Goal: Task Accomplishment & Management: Manage account settings

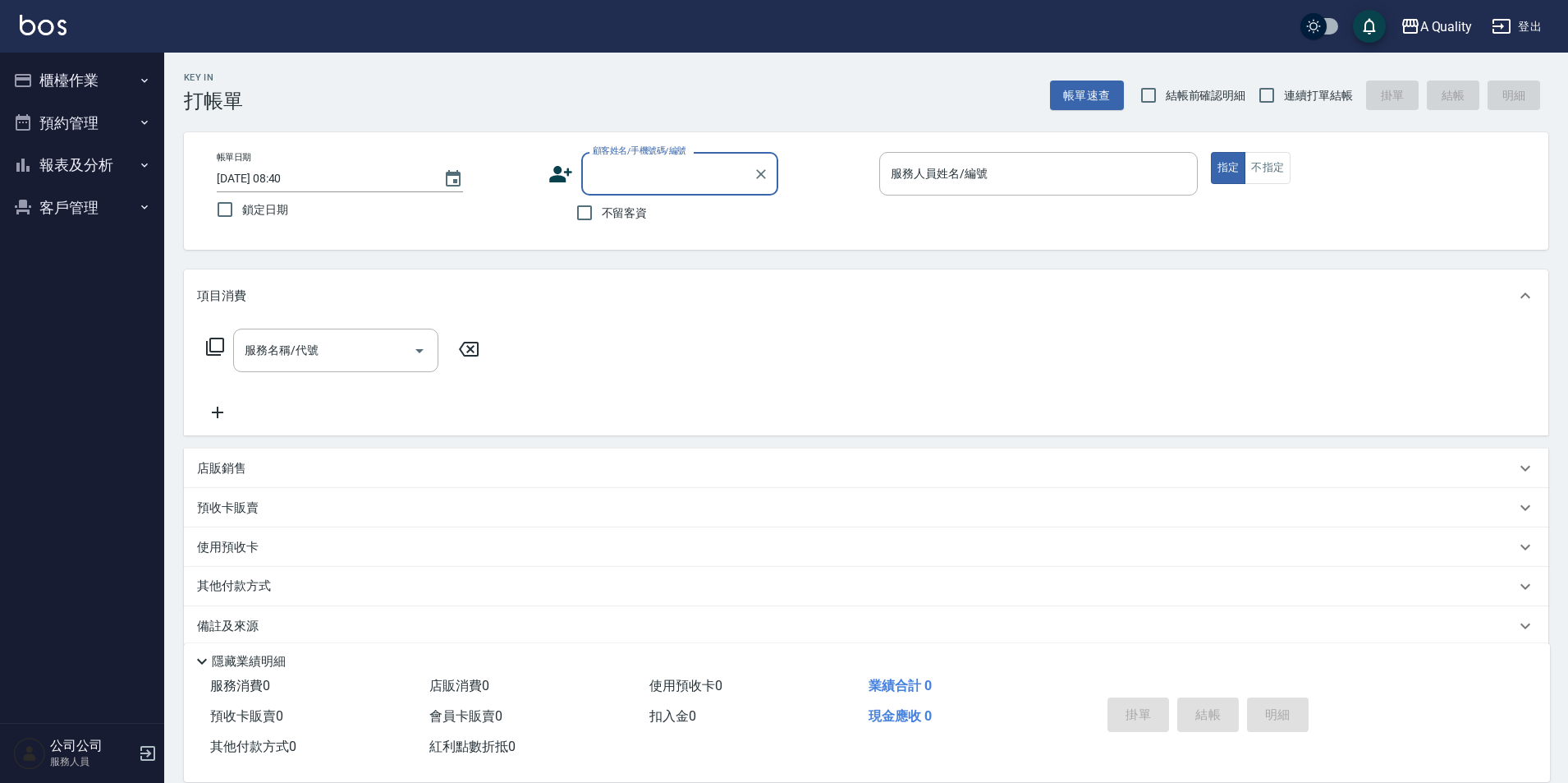
click at [85, 126] on button "預約管理" at bounding box center [82, 123] width 151 height 43
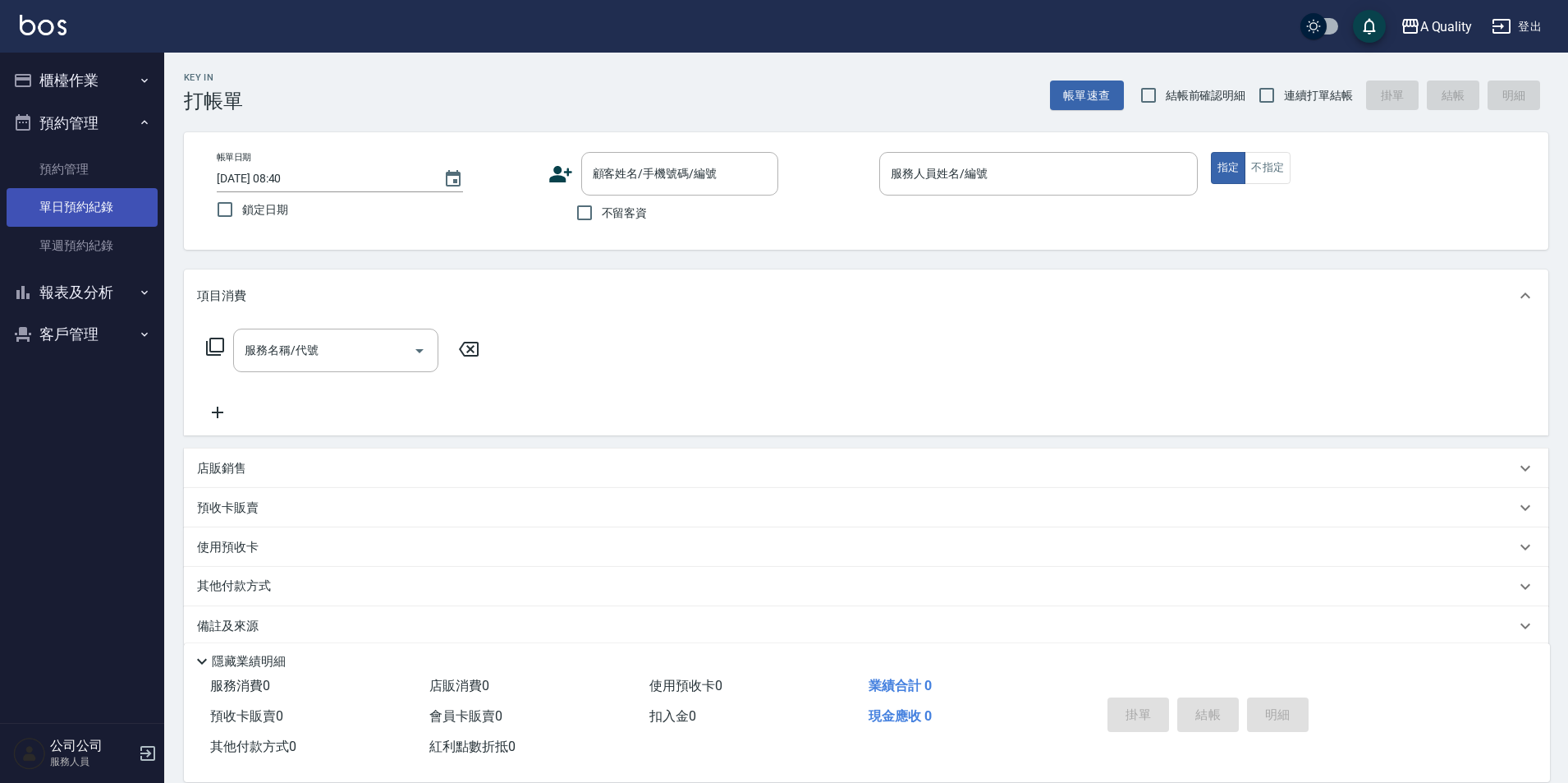
click at [123, 193] on link "單日預約紀錄" at bounding box center [82, 206] width 151 height 37
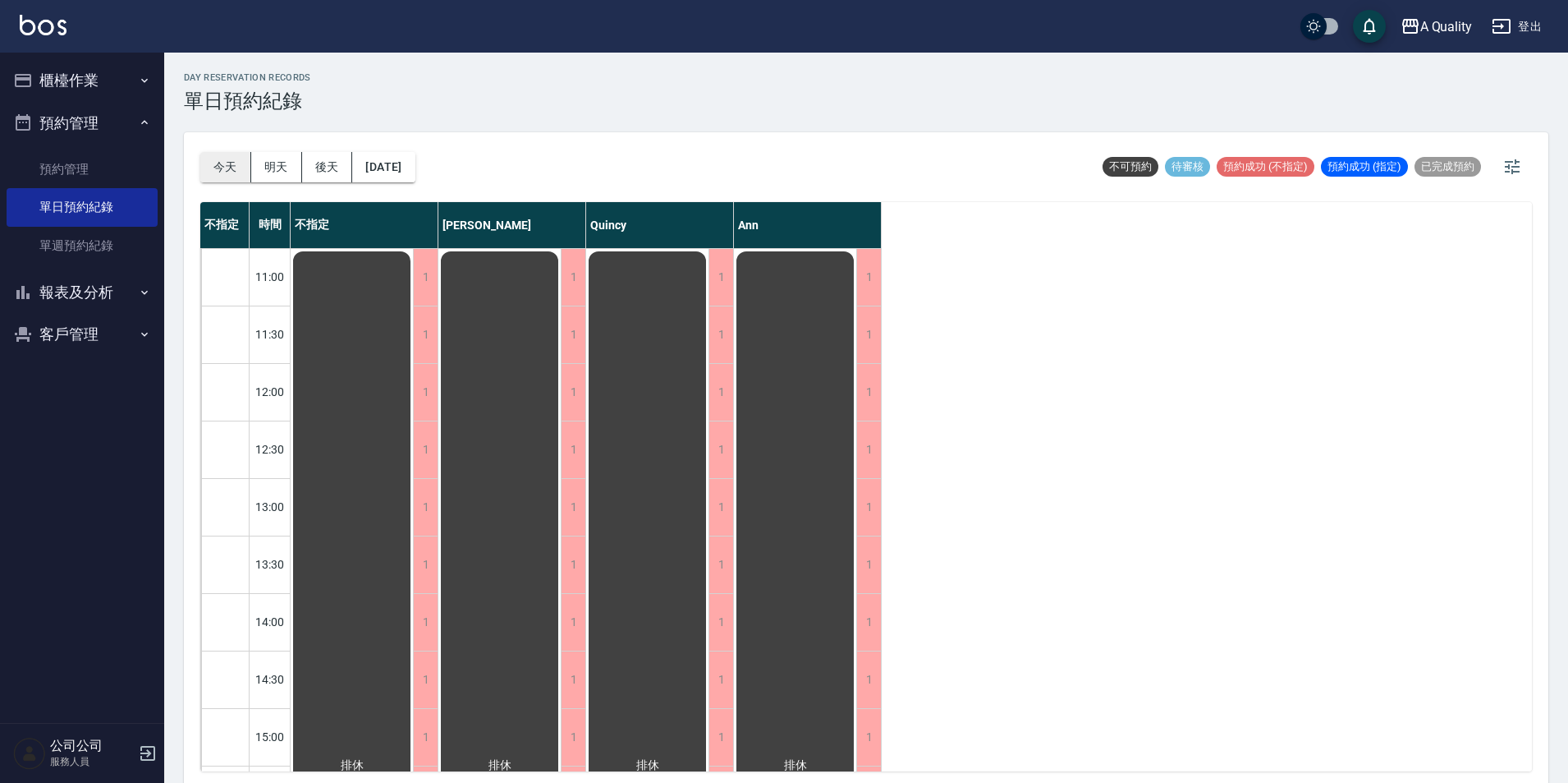
click at [241, 159] on button "今天" at bounding box center [225, 167] width 51 height 30
click at [267, 165] on button "明天" at bounding box center [276, 167] width 51 height 30
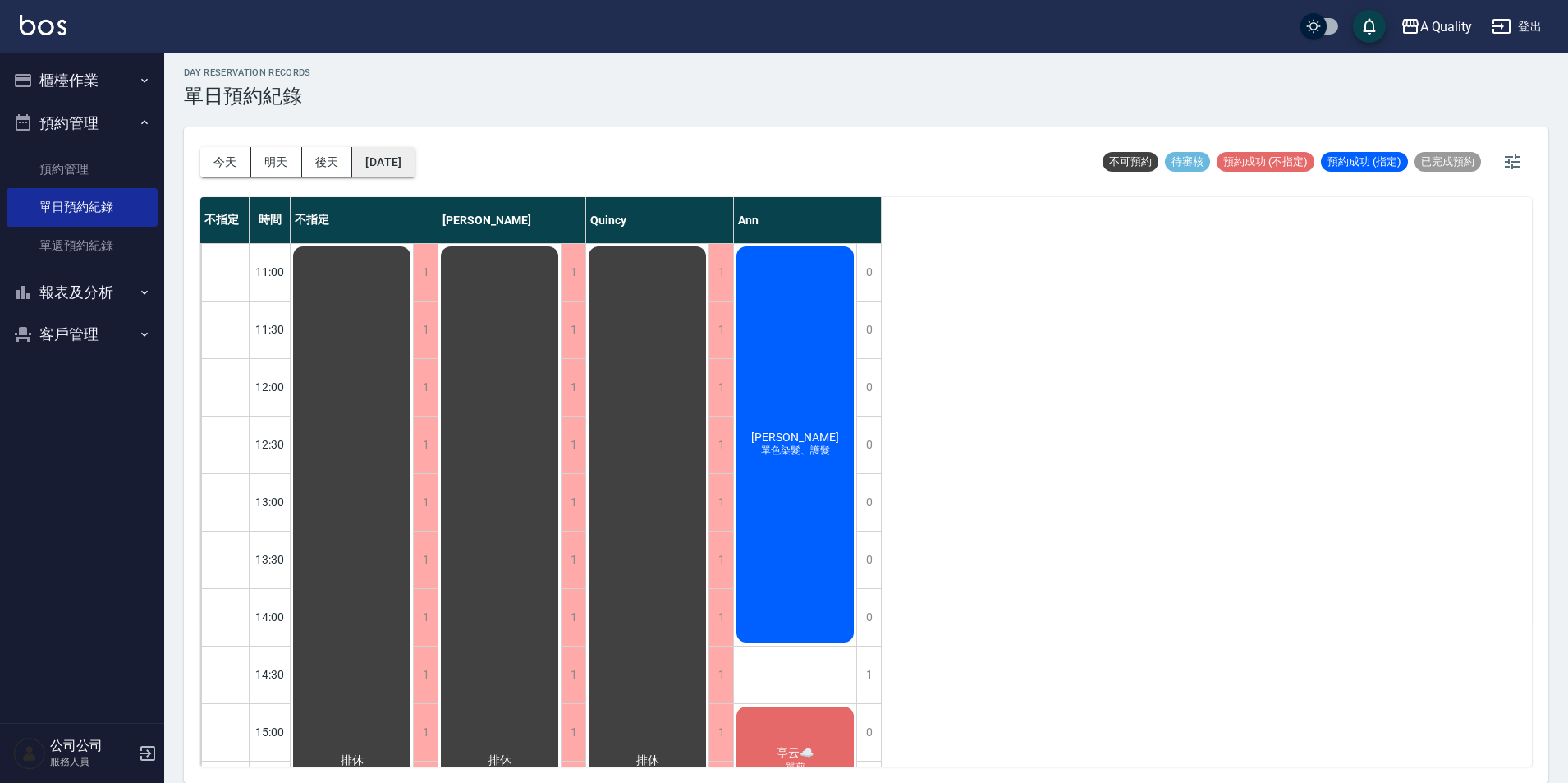
click at [410, 157] on button "[DATE]" at bounding box center [383, 162] width 62 height 30
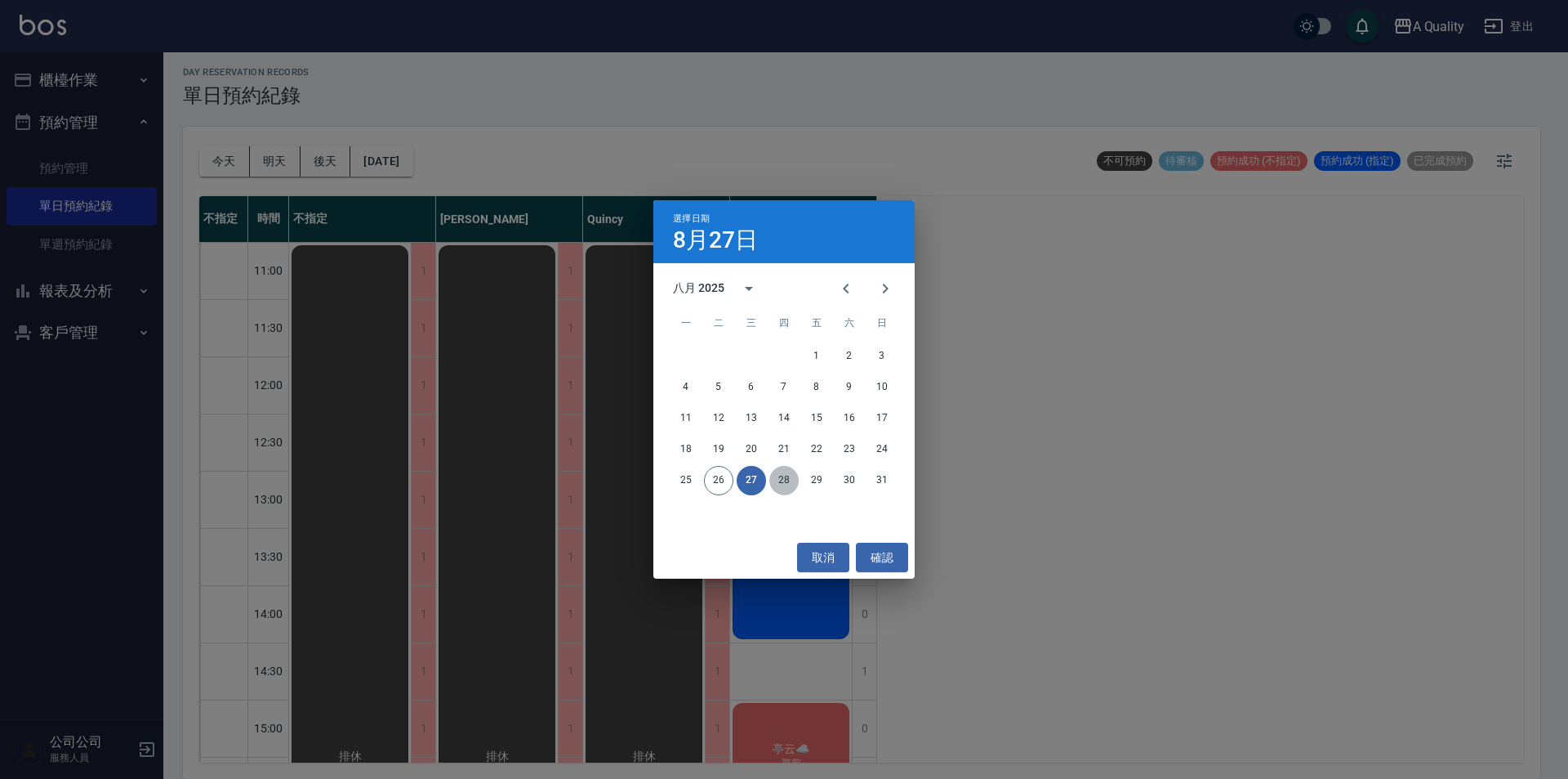
click at [788, 478] on button "28" at bounding box center [783, 480] width 29 height 29
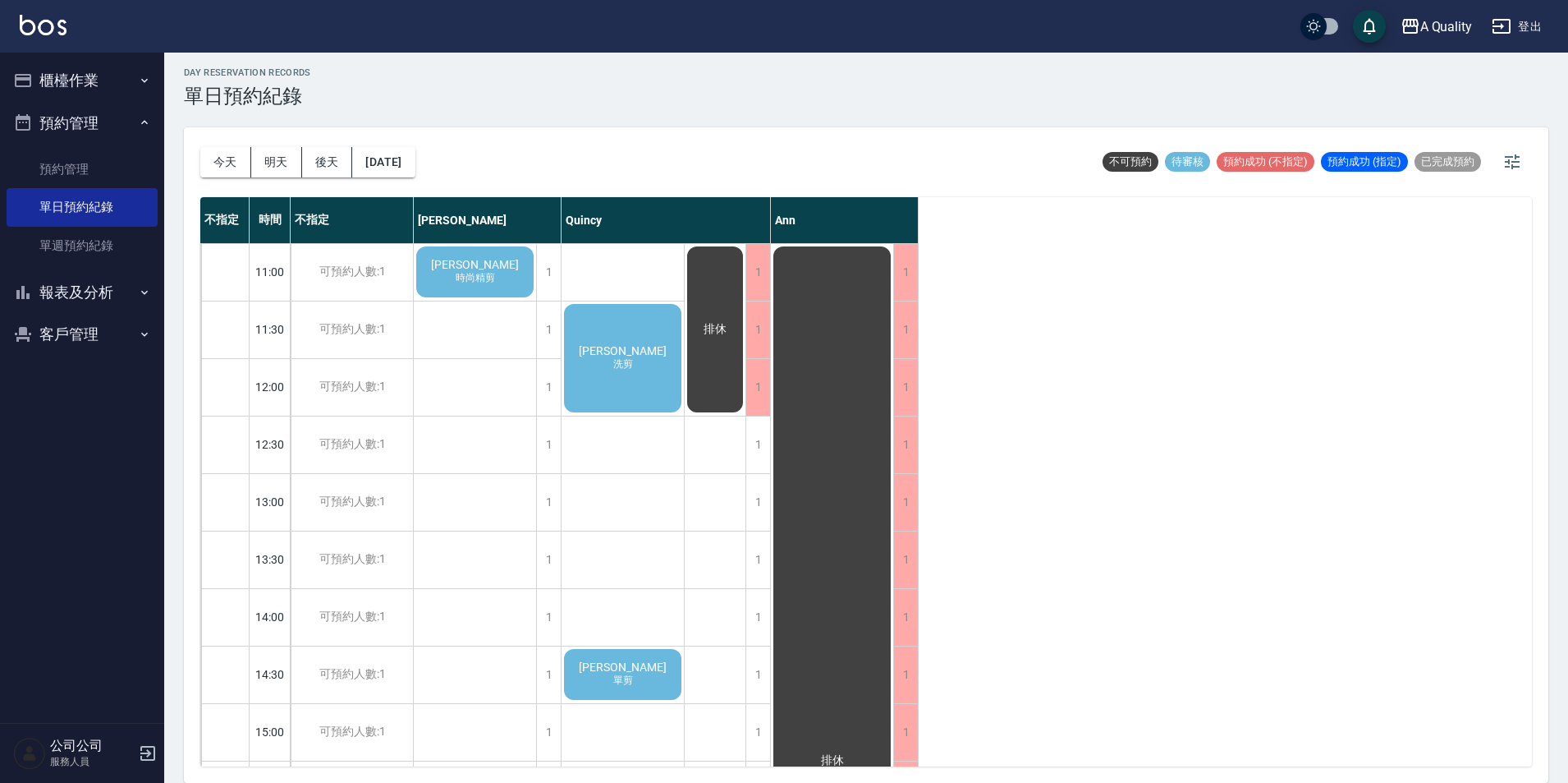
click at [502, 290] on div "[PERSON_NAME]精剪" at bounding box center [475, 271] width 123 height 56
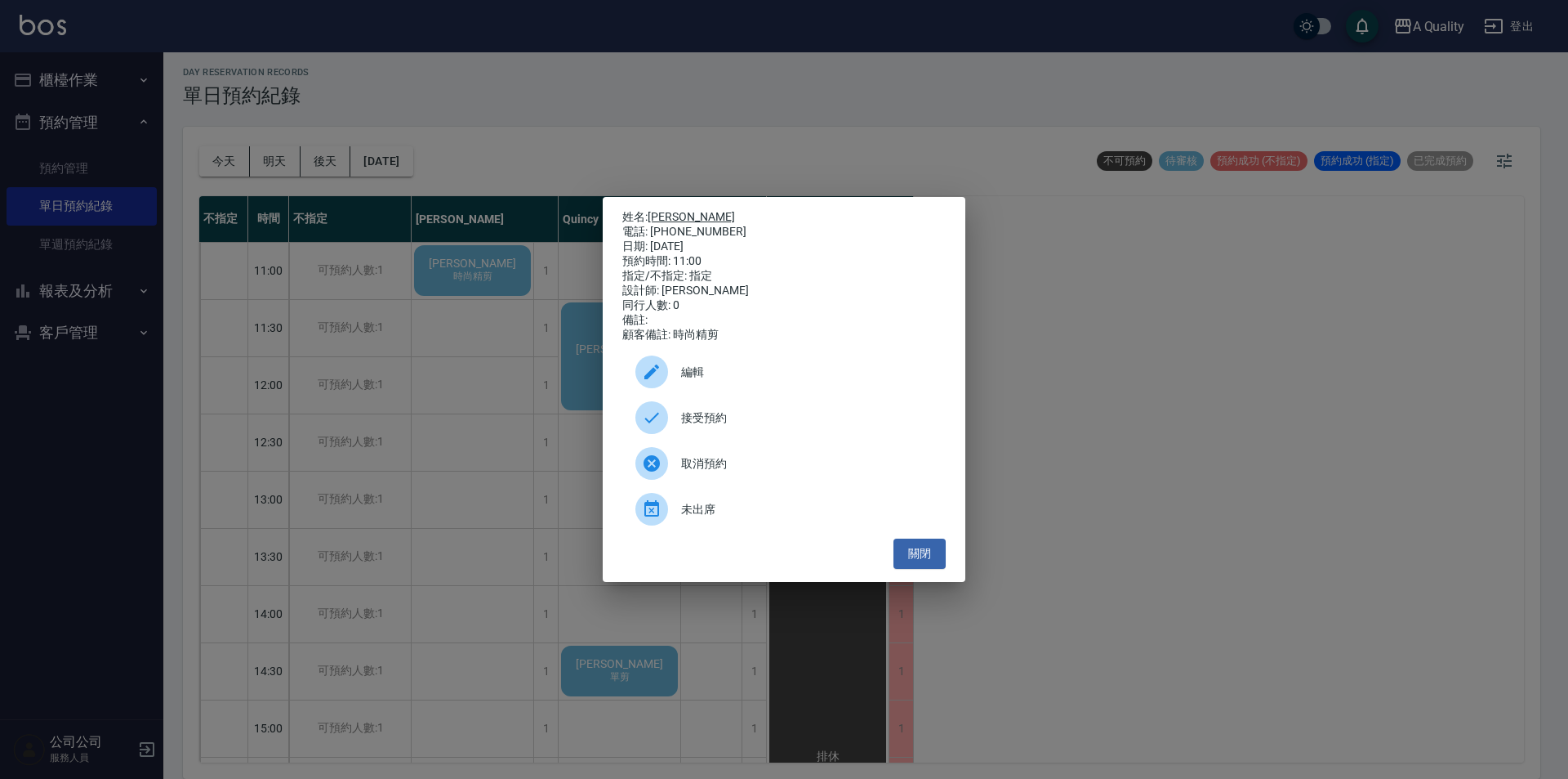
click at [652, 210] on link "[PERSON_NAME]" at bounding box center [691, 216] width 88 height 13
click at [958, 574] on div "姓名: [PERSON_NAME] 電話: [PHONE_NUMBER] 日期: [DATE] 預約時間: 11:00 指定/不指定: 指定 設計師: [PE…" at bounding box center [784, 389] width 363 height 385
click at [942, 568] on button "關閉" at bounding box center [919, 553] width 52 height 30
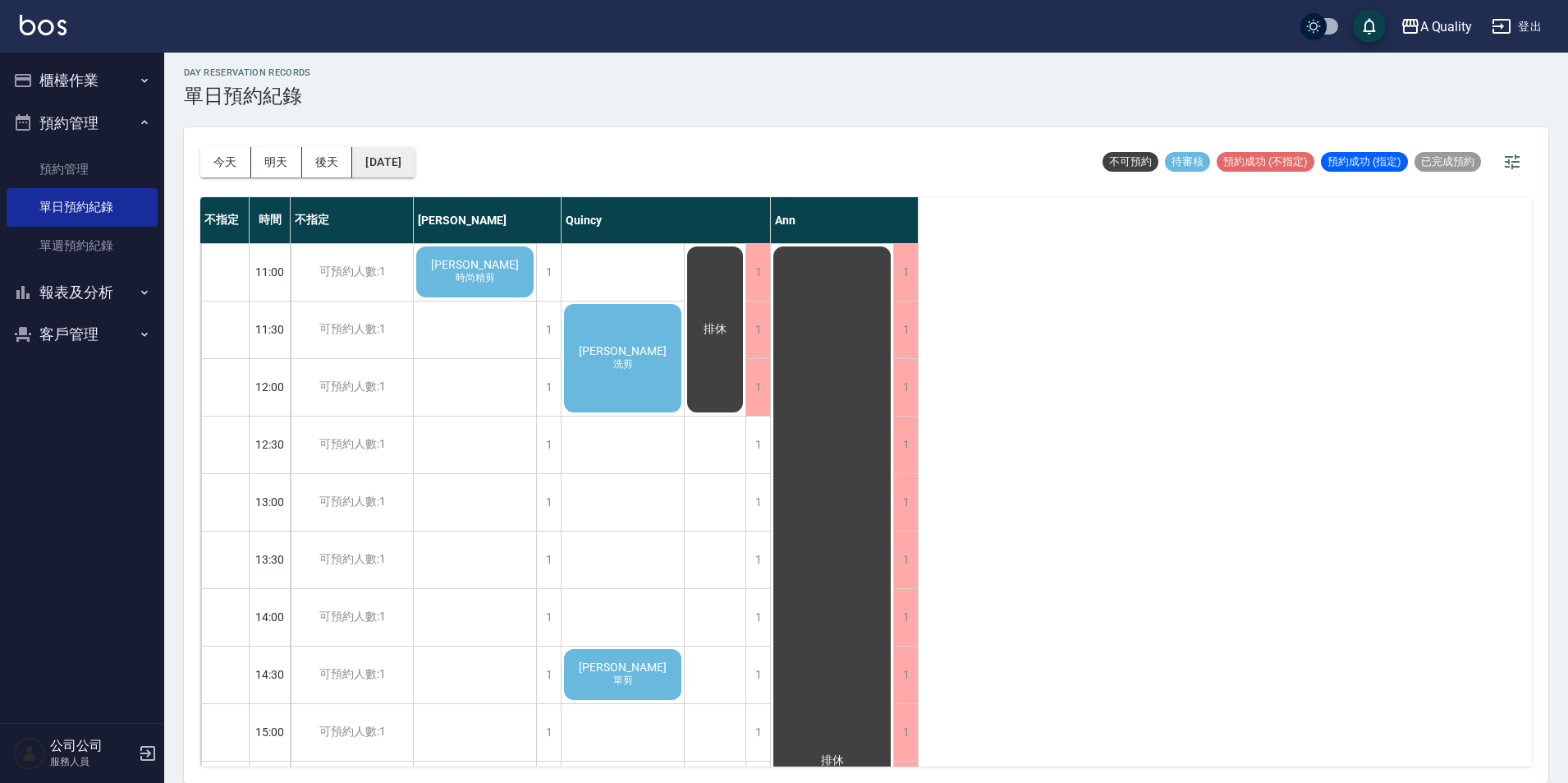
click at [414, 171] on button "[DATE]" at bounding box center [383, 162] width 62 height 30
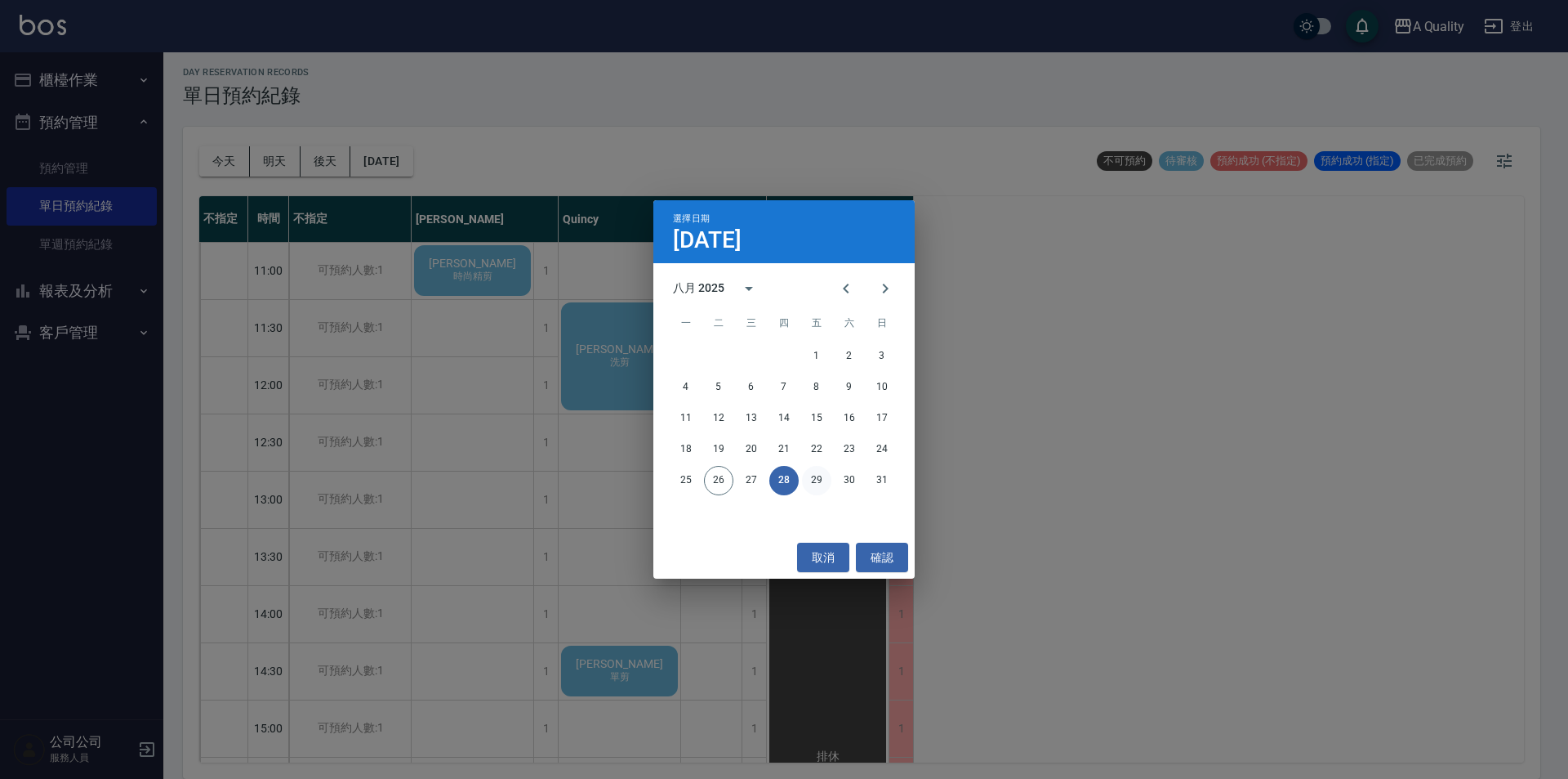
click at [808, 486] on button "29" at bounding box center [816, 480] width 29 height 29
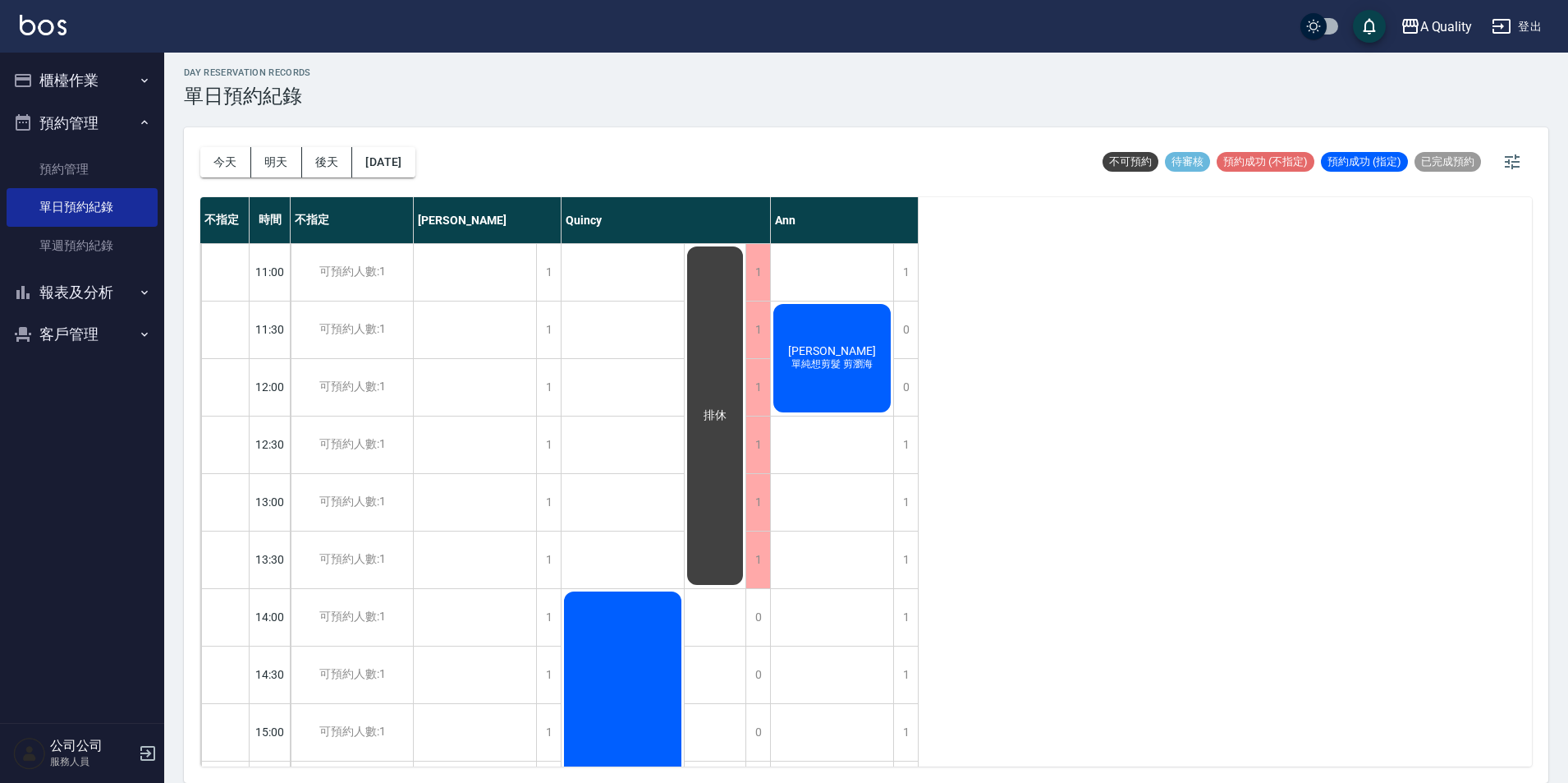
click at [396, 143] on div "[DATE] [DATE] [DATE] [DATE]" at bounding box center [308, 162] width 215 height 69
click at [400, 152] on button "[DATE]" at bounding box center [383, 162] width 62 height 30
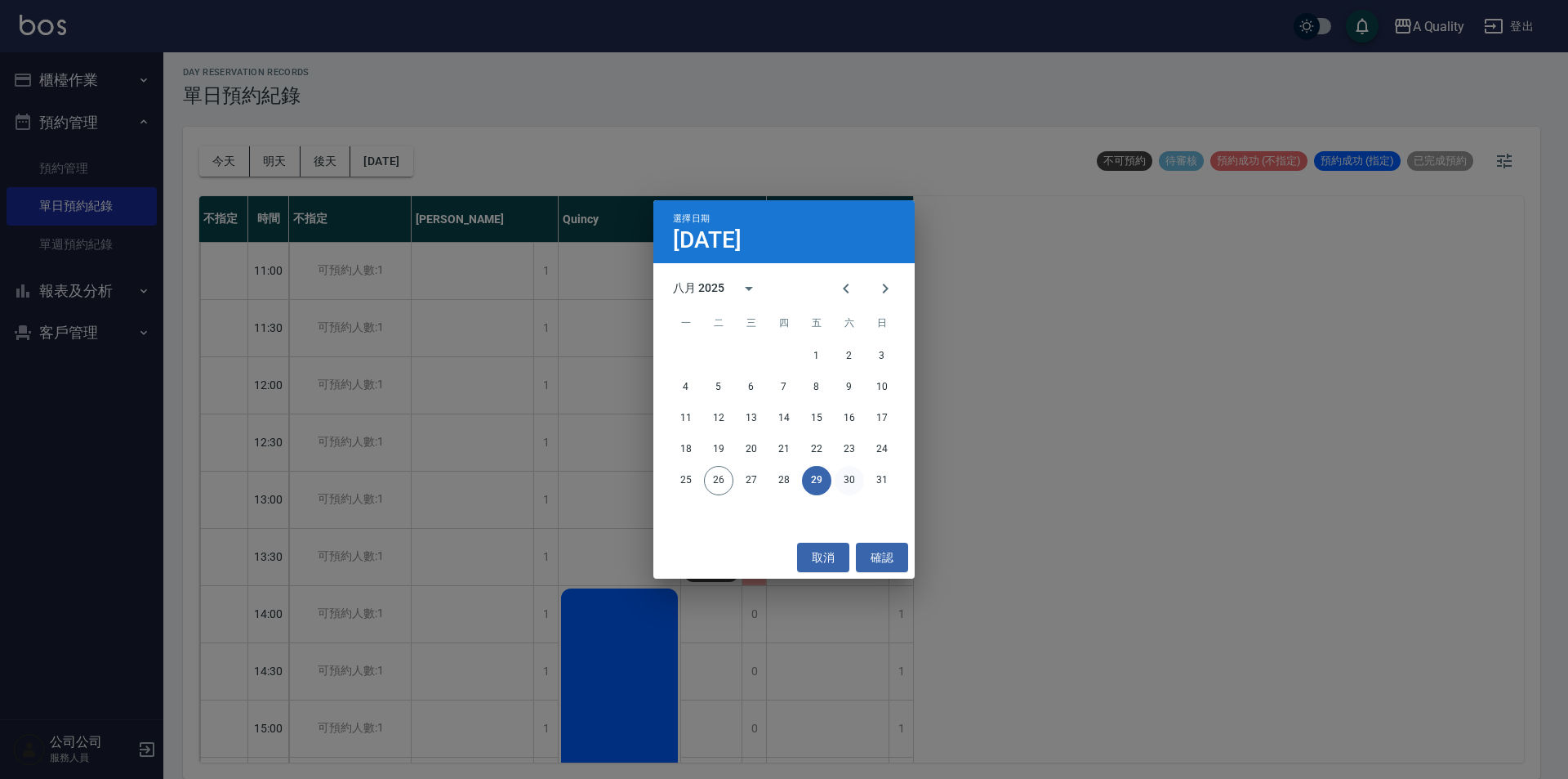
click at [850, 484] on button "30" at bounding box center [849, 480] width 29 height 29
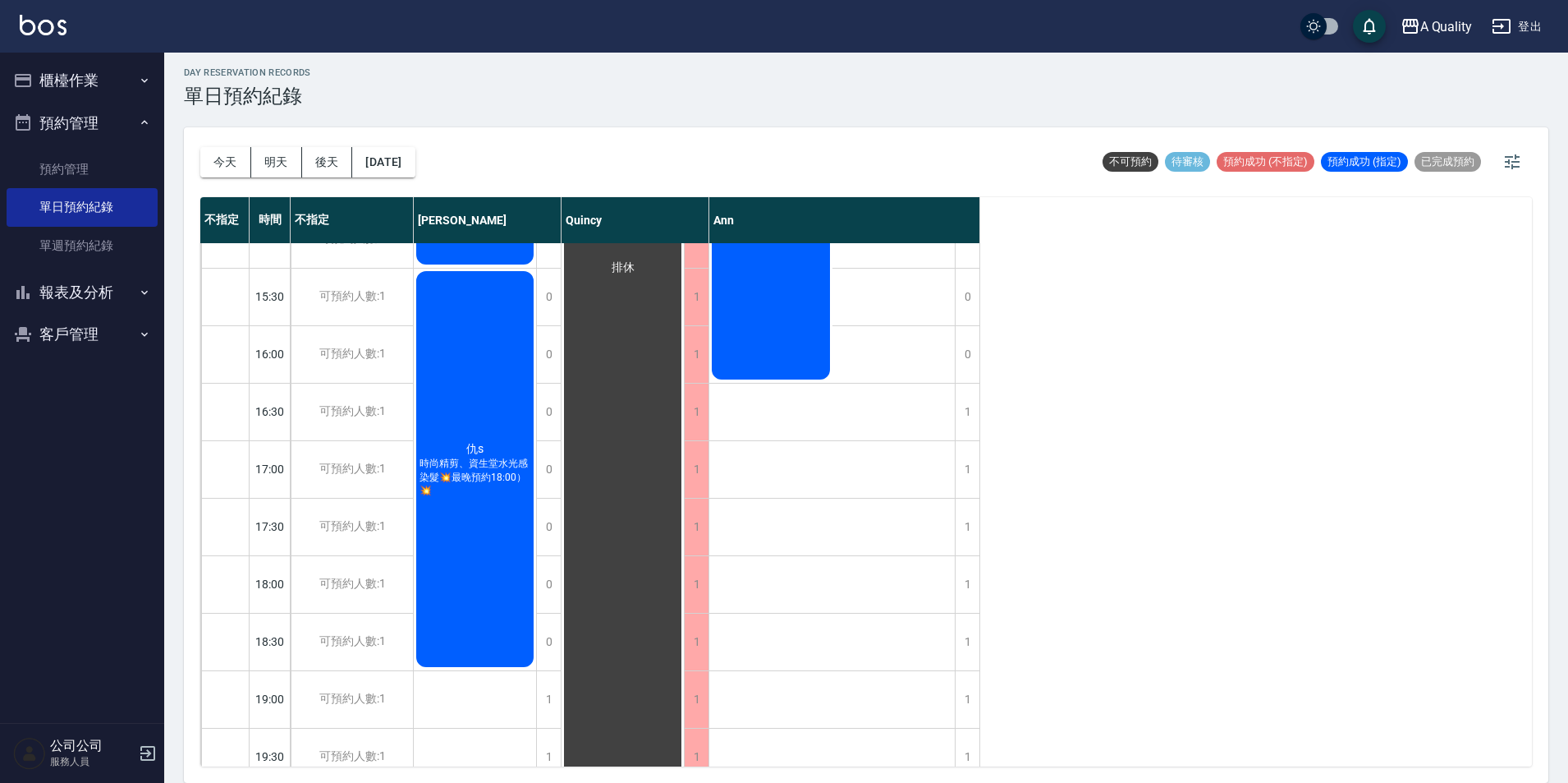
scroll to position [525, 0]
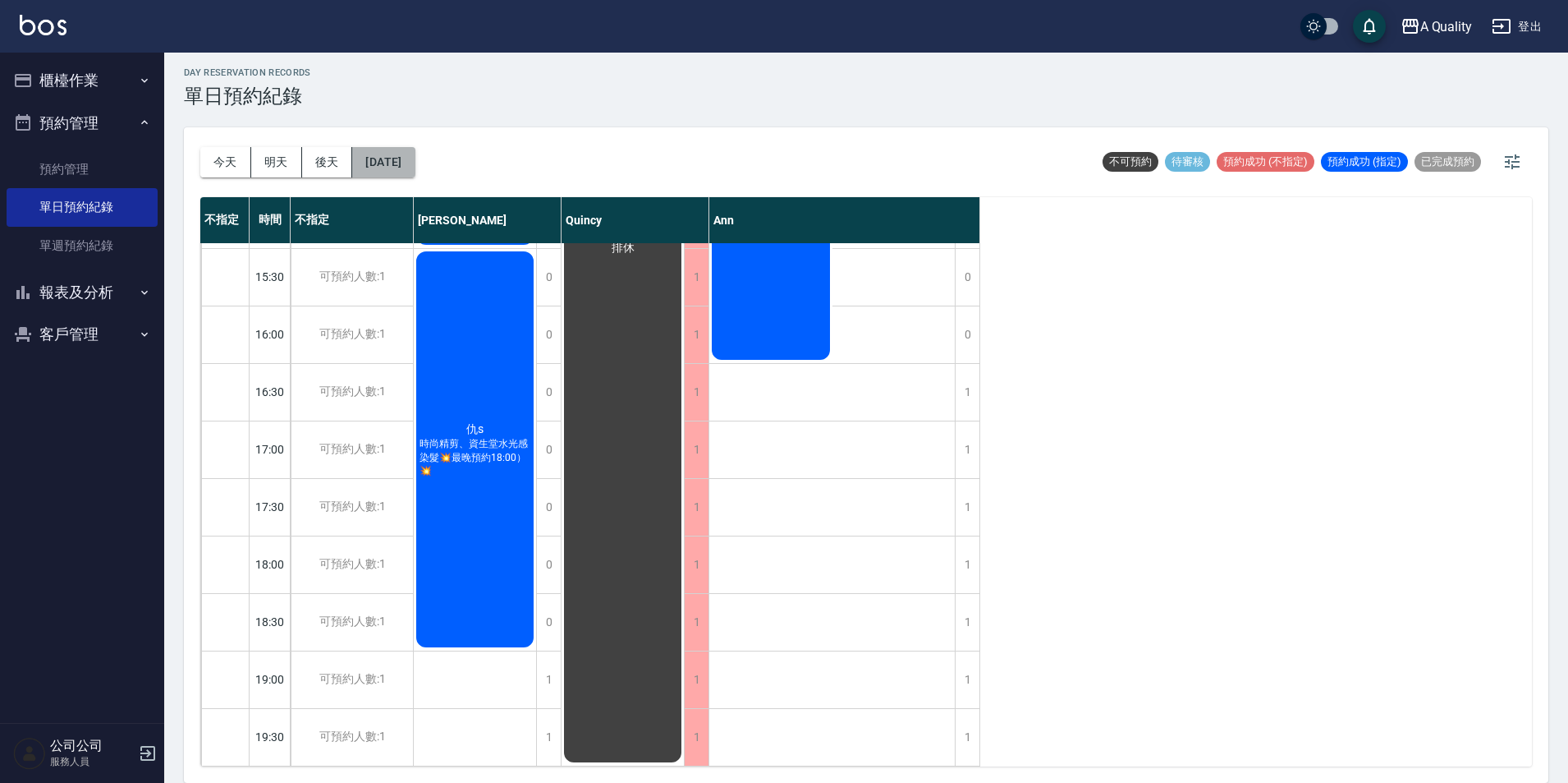
click at [413, 155] on button "[DATE]" at bounding box center [383, 162] width 62 height 30
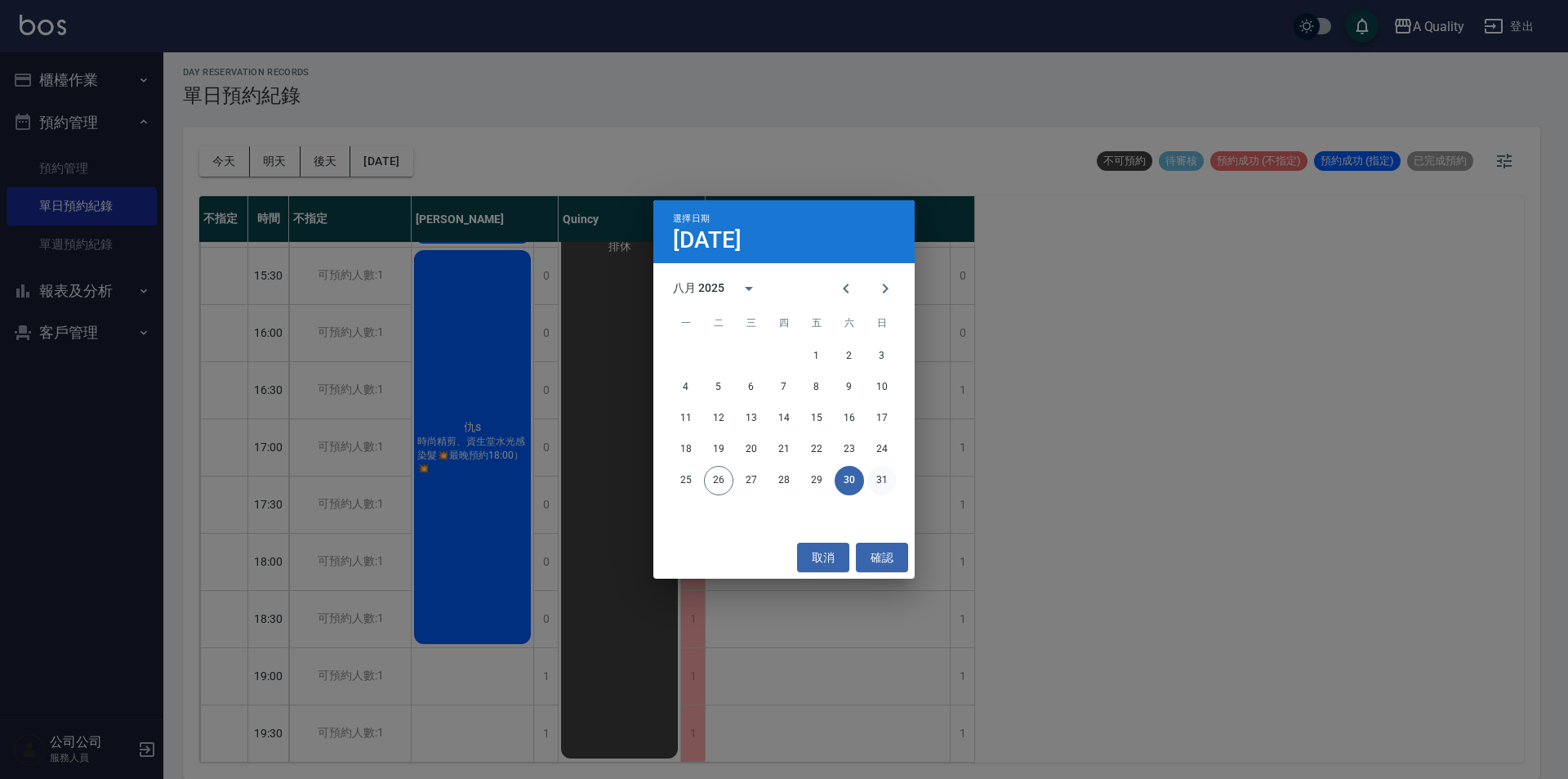
click at [886, 482] on button "31" at bounding box center [881, 480] width 29 height 29
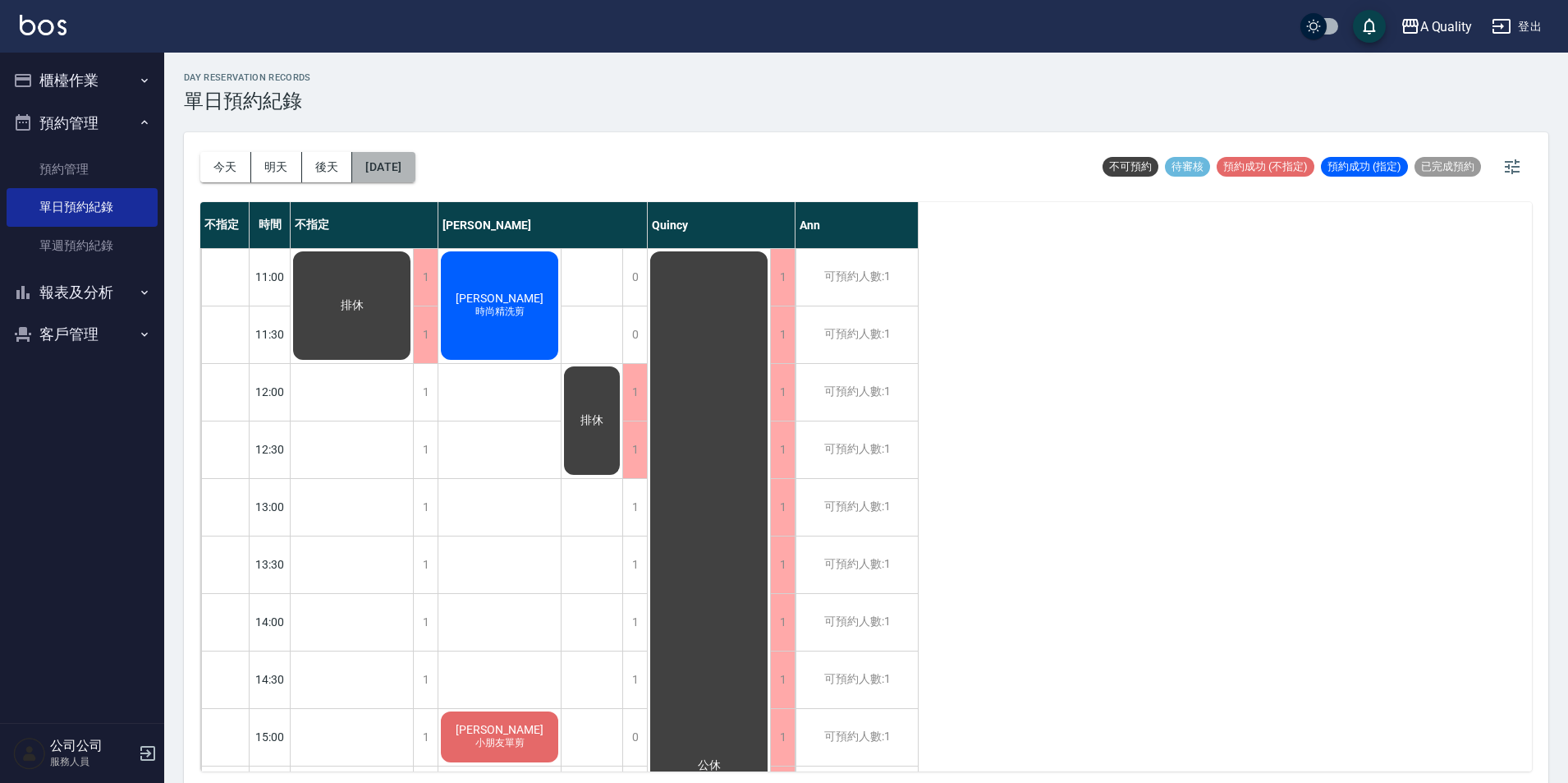
click at [401, 159] on button "[DATE]" at bounding box center [383, 167] width 62 height 30
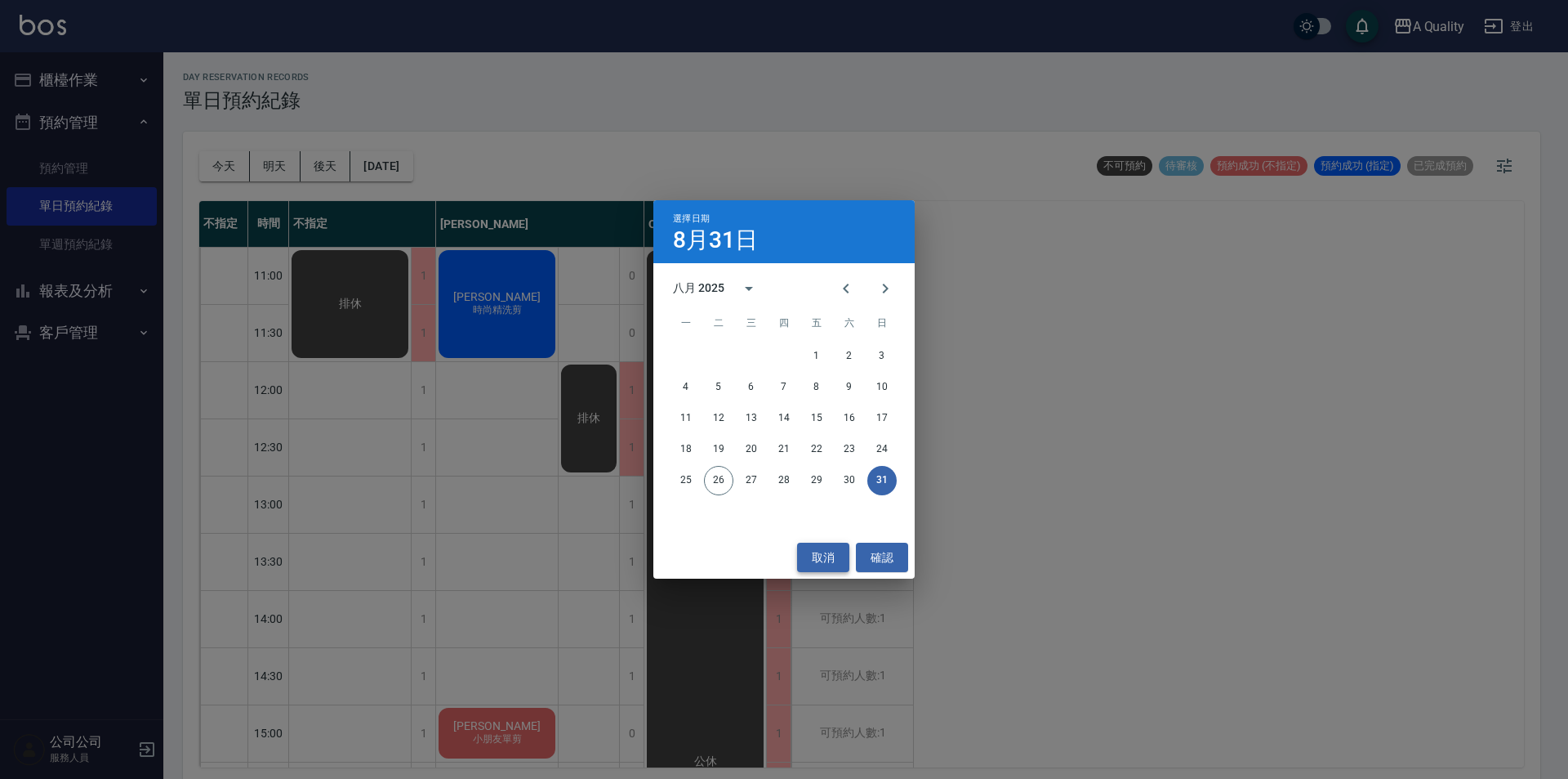
click at [827, 556] on button "取消" at bounding box center [823, 558] width 52 height 30
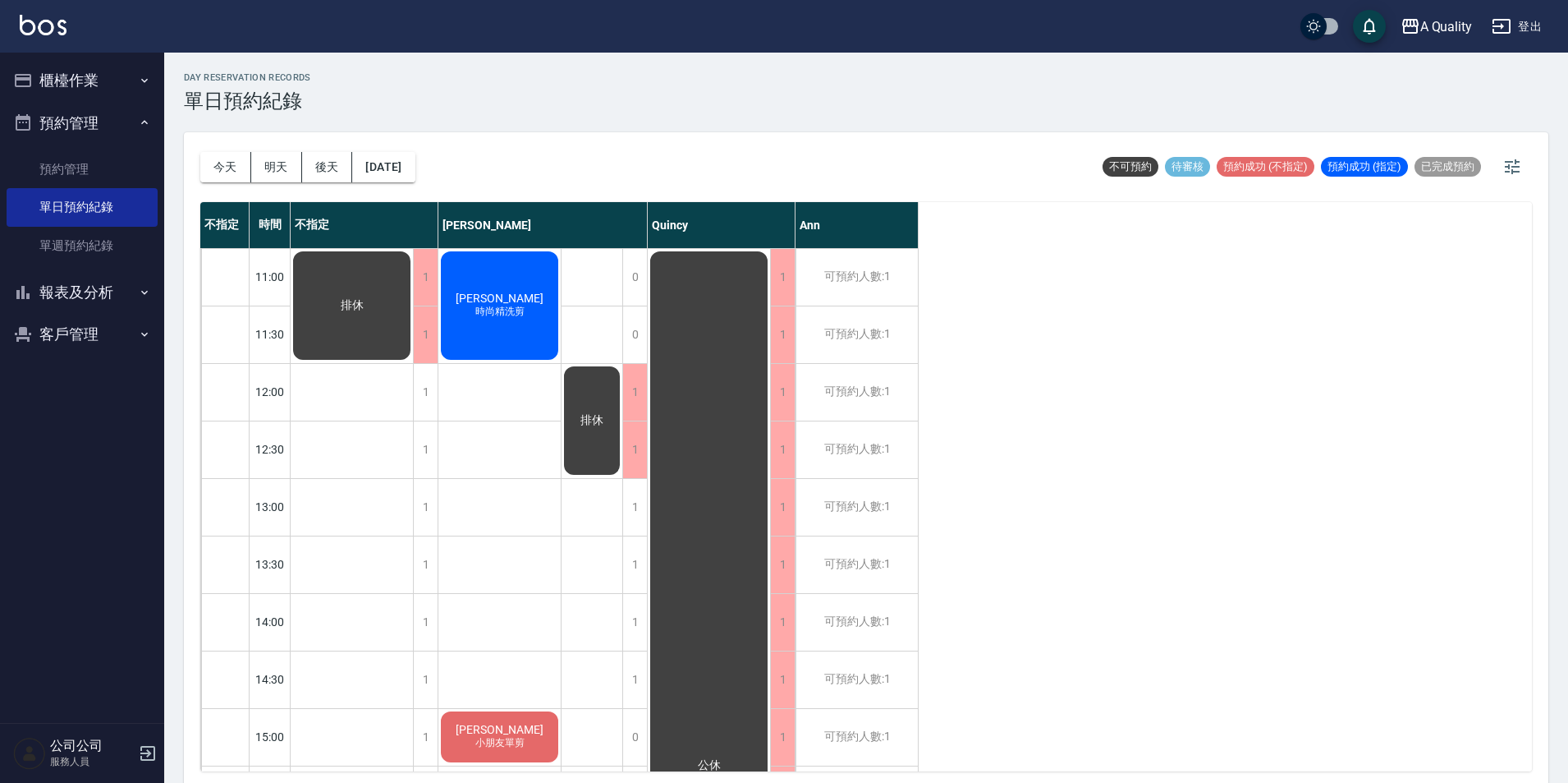
click at [68, 101] on button "櫃檯作業" at bounding box center [82, 80] width 151 height 43
